Goal: Task Accomplishment & Management: Manage account settings

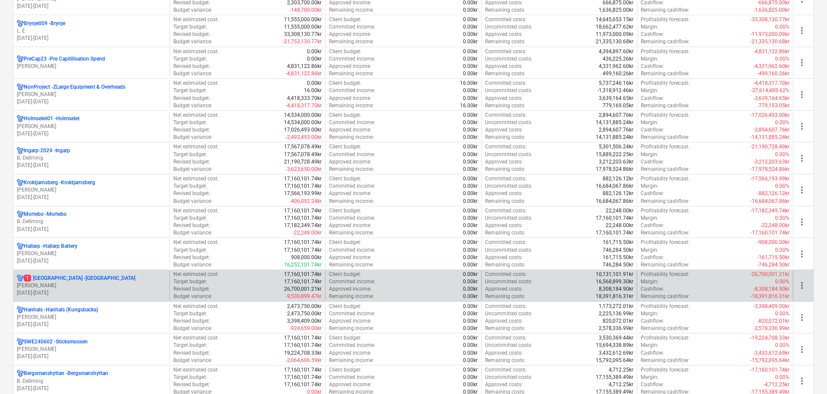
scroll to position [605, 0]
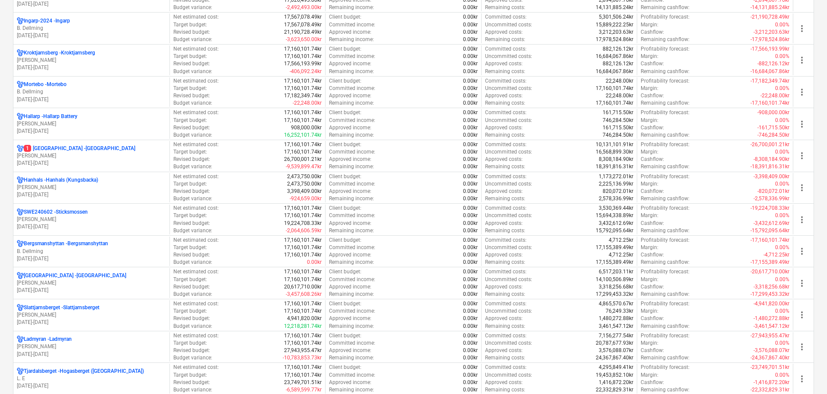
drag, startPoint x: 82, startPoint y: 314, endPoint x: 445, endPoint y: 89, distance: 426.8
click at [82, 314] on p "[PERSON_NAME]" at bounding box center [91, 314] width 149 height 7
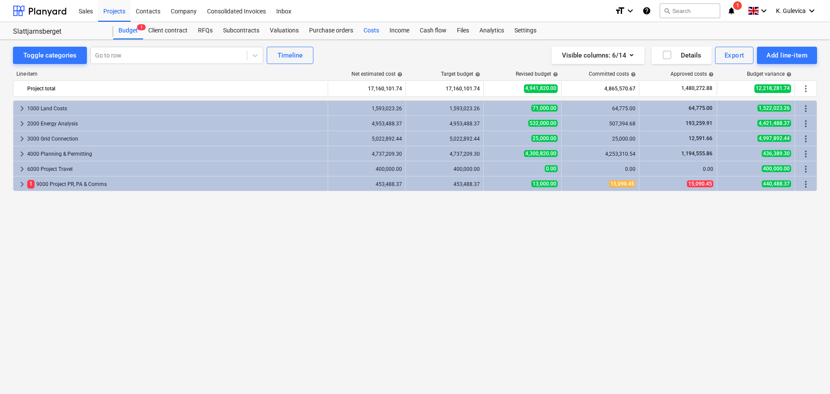
click at [364, 30] on div "Costs" at bounding box center [371, 30] width 26 height 17
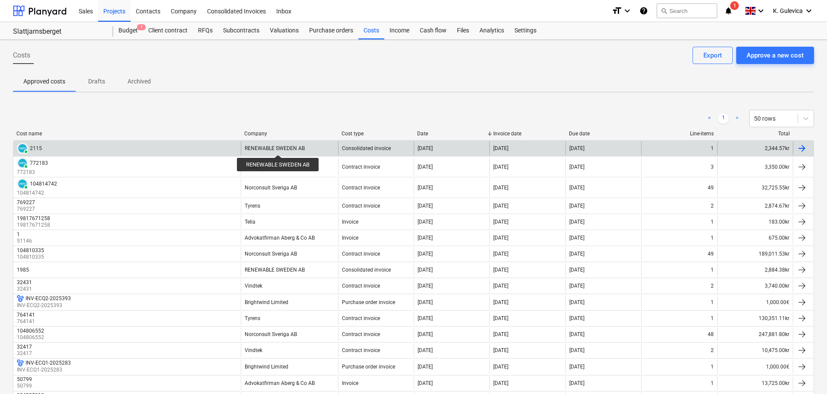
click at [278, 147] on div "RENEWABLE SWEDEN AB" at bounding box center [275, 148] width 60 height 6
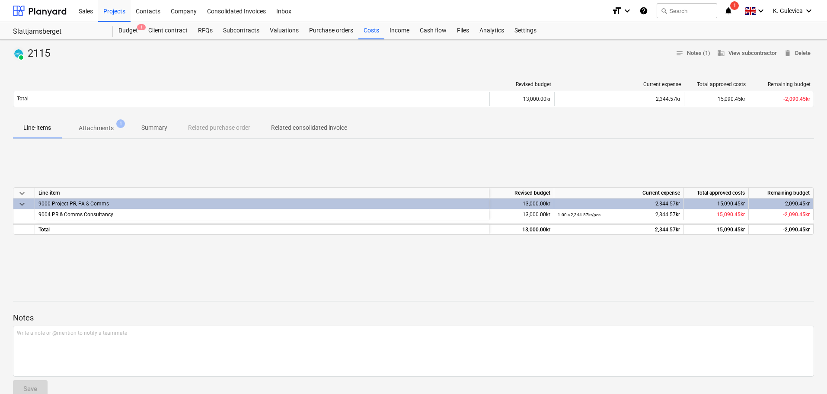
click at [95, 126] on p "Attachments" at bounding box center [96, 128] width 35 height 9
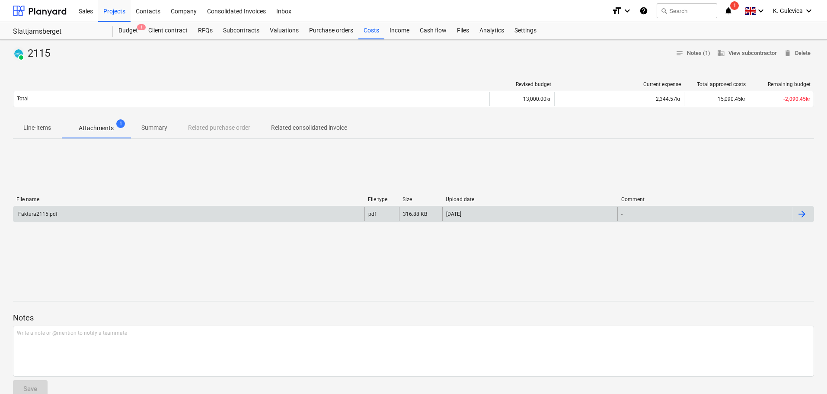
click at [99, 214] on div "Faktura2115.pdf" at bounding box center [188, 214] width 351 height 14
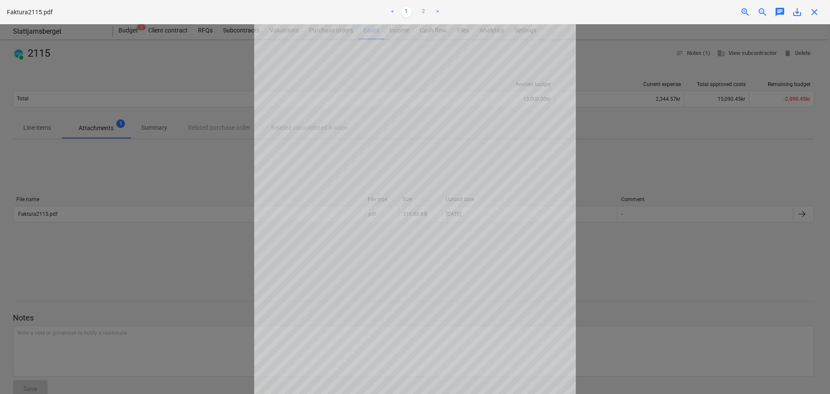
click at [811, 14] on span "close" at bounding box center [814, 12] width 10 height 10
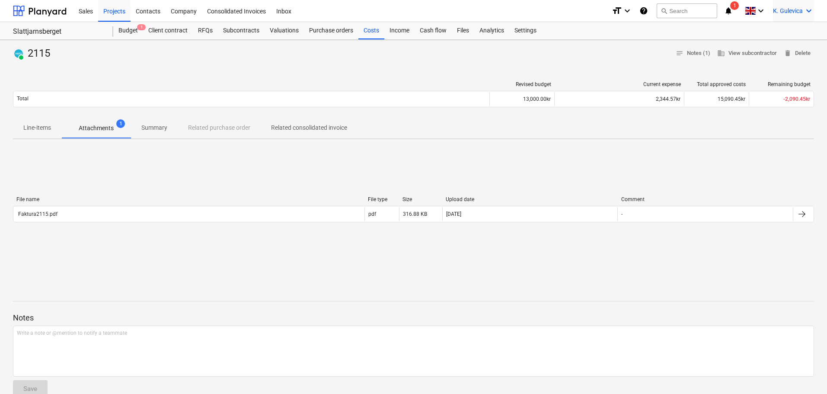
click at [784, 7] on span "K. Gulevica" at bounding box center [788, 10] width 30 height 7
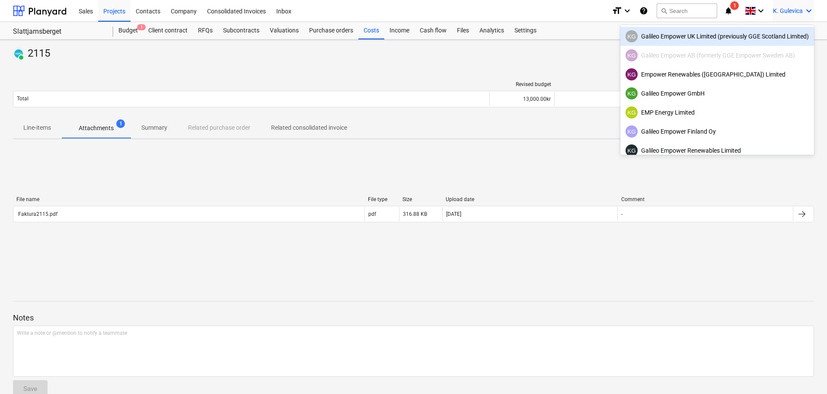
click at [715, 33] on div "KG Galileo Empower UK Limited (previously GGE Scotland Limited)" at bounding box center [716, 36] width 183 height 12
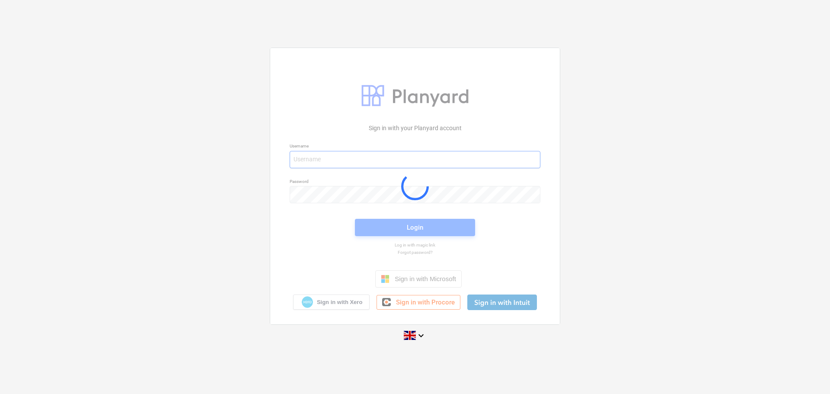
type input "[EMAIL_ADDRESS][DOMAIN_NAME]"
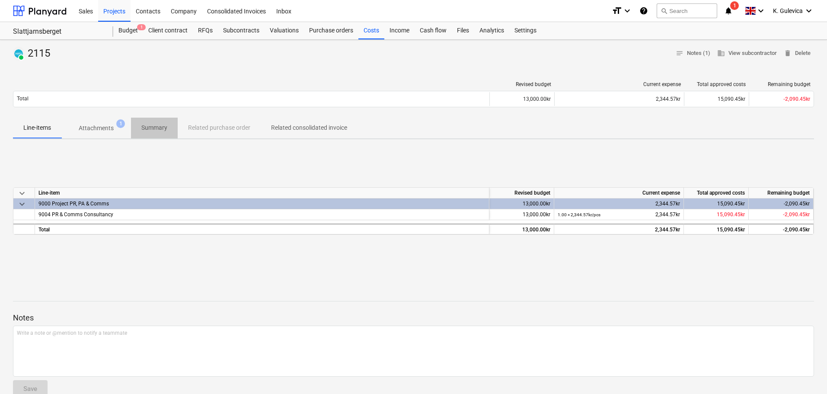
click at [149, 127] on p "Summary" at bounding box center [154, 127] width 26 height 9
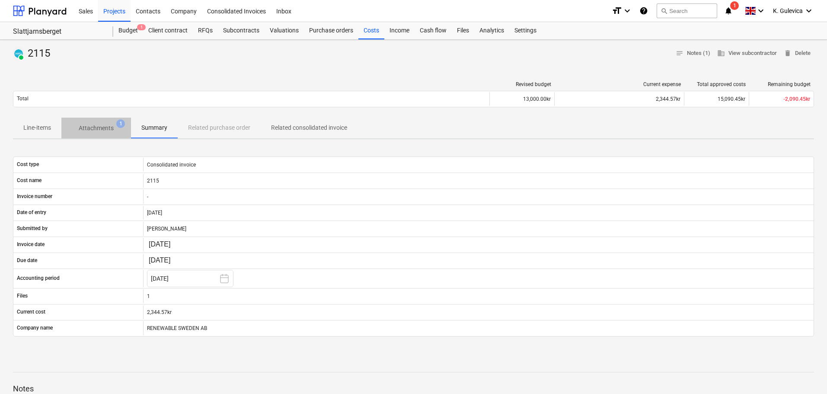
click at [100, 123] on span "Attachments 1" at bounding box center [96, 128] width 70 height 16
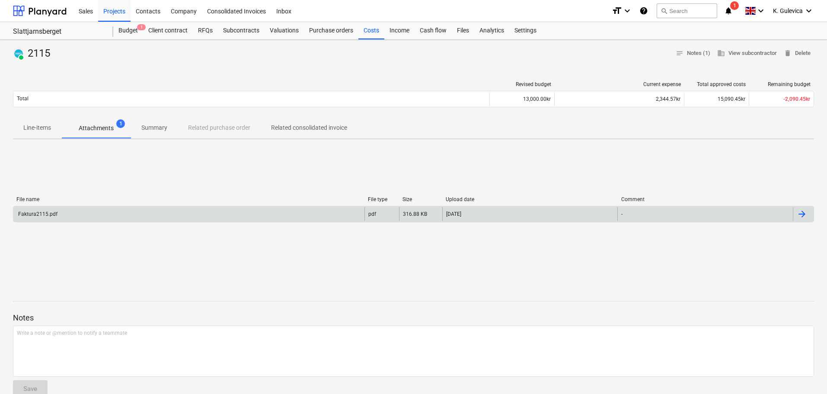
click at [69, 214] on div "Faktura2115.pdf" at bounding box center [188, 214] width 351 height 14
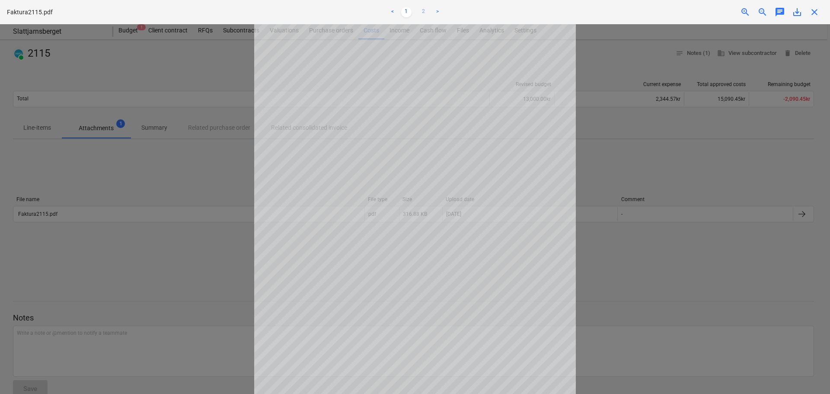
click at [425, 11] on link "2" at bounding box center [423, 12] width 10 height 10
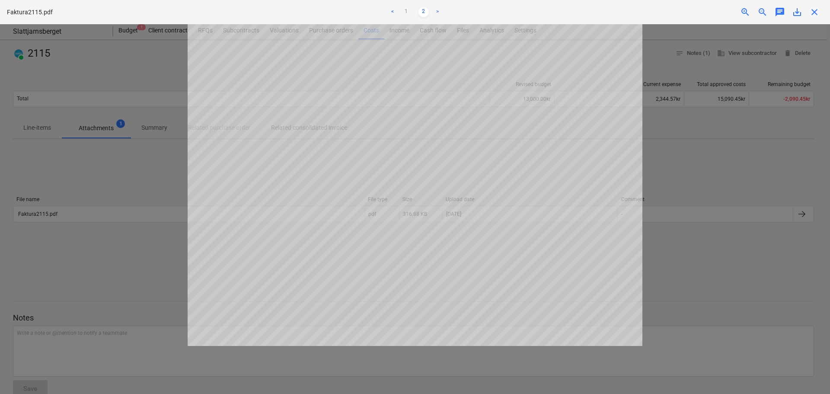
drag, startPoint x: 813, startPoint y: 13, endPoint x: 798, endPoint y: 18, distance: 15.7
click at [813, 13] on span "close" at bounding box center [814, 12] width 10 height 10
